Goal: Information Seeking & Learning: Learn about a topic

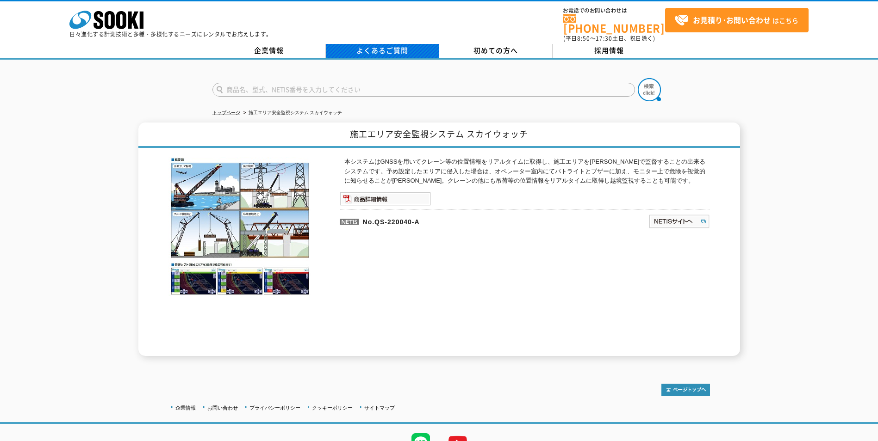
click at [397, 44] on link "よくあるご質問" at bounding box center [382, 51] width 113 height 14
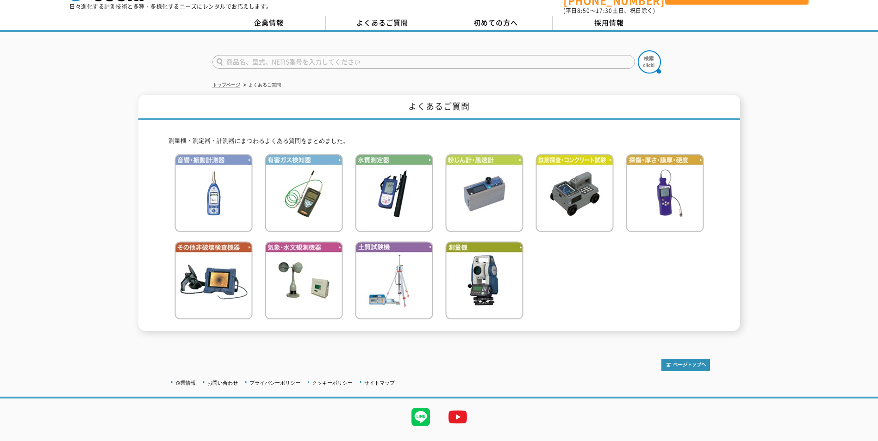
scroll to position [43, 0]
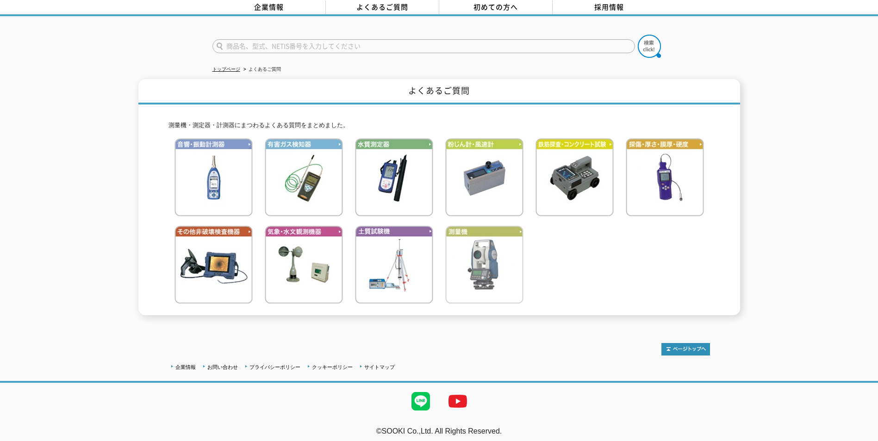
click at [464, 226] on img at bounding box center [484, 265] width 78 height 78
click at [225, 39] on input "text" at bounding box center [423, 46] width 422 height 14
type input "s"
type input "スカイウォッチ"
click at [649, 40] on img at bounding box center [648, 46] width 23 height 23
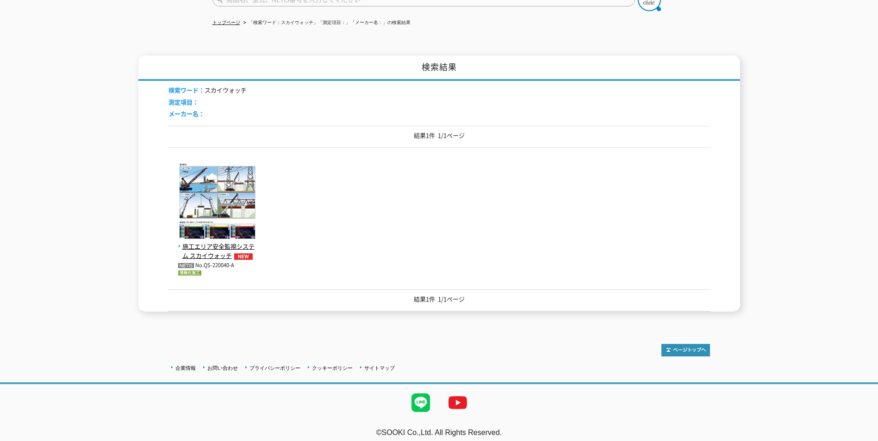
scroll to position [91, 0]
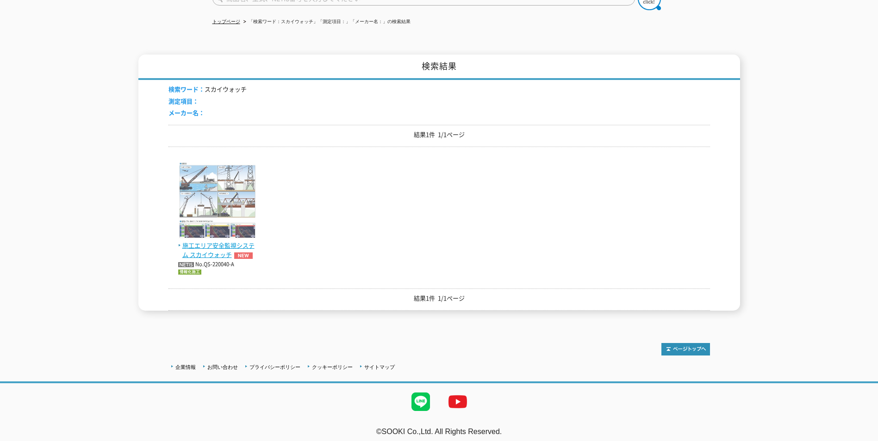
click at [210, 241] on span "施工エリア安全監視システム スカイウォッチ" at bounding box center [217, 250] width 79 height 19
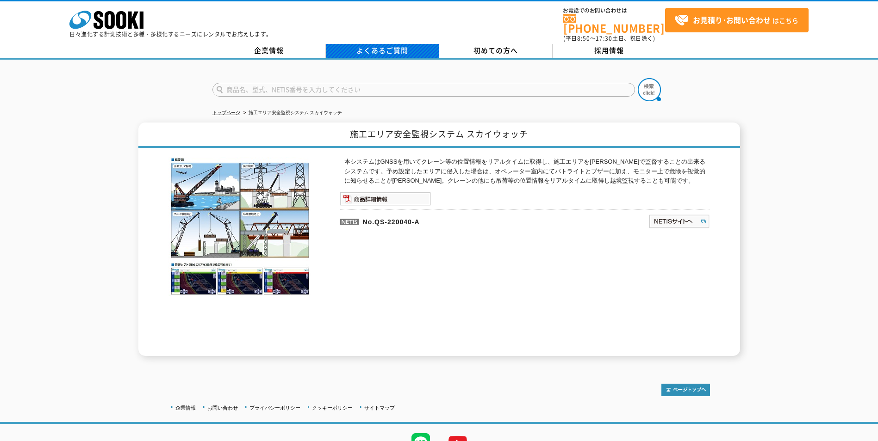
click at [375, 44] on link "よくあるご質問" at bounding box center [382, 51] width 113 height 14
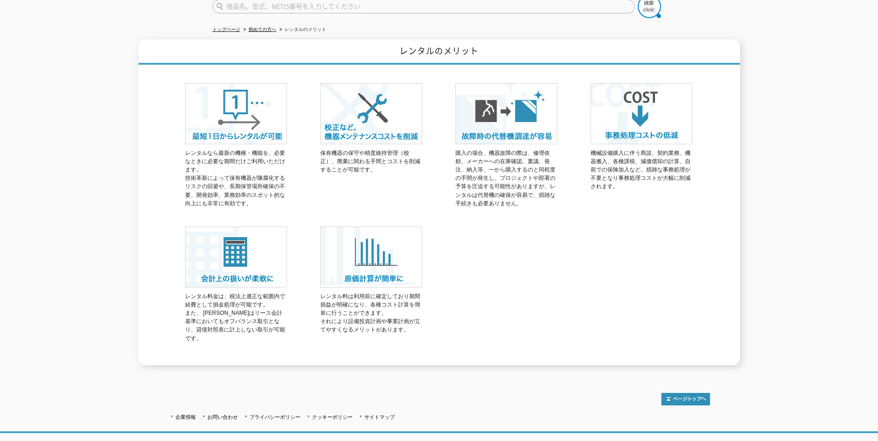
scroll to position [87, 0]
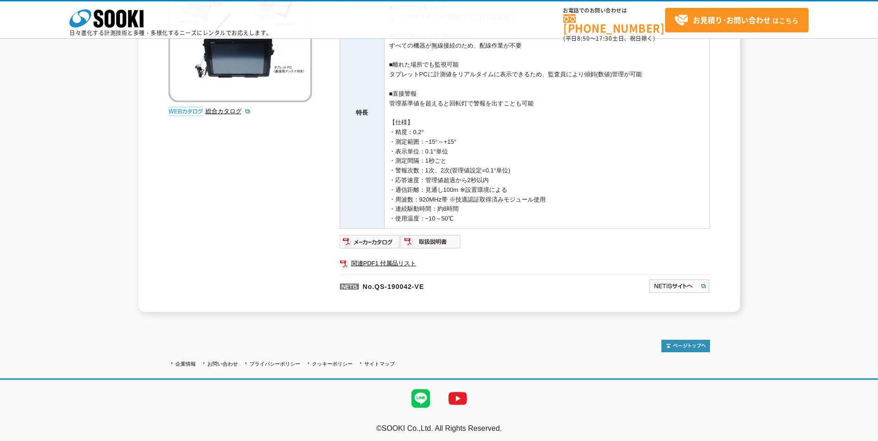
scroll to position [183, 0]
